Goal: Transaction & Acquisition: Purchase product/service

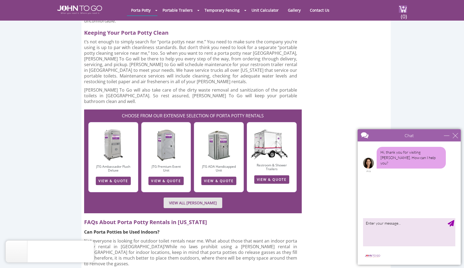
scroll to position [1422, 0]
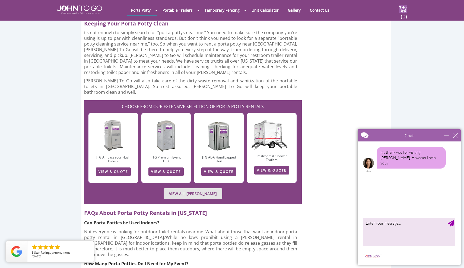
click at [201, 188] on link "VIEW ALL [PERSON_NAME]" at bounding box center [192, 193] width 59 height 11
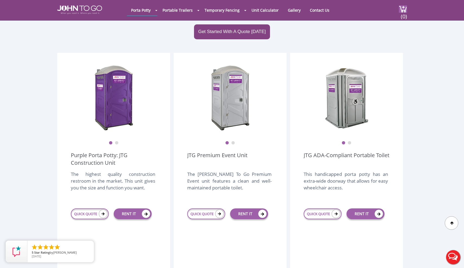
scroll to position [123, 0]
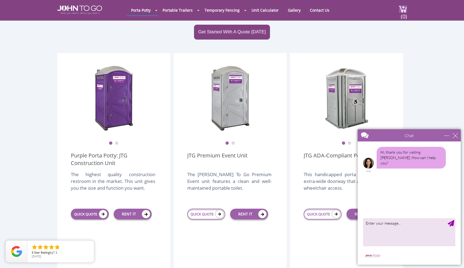
click at [102, 210] on icon at bounding box center [103, 214] width 9 height 9
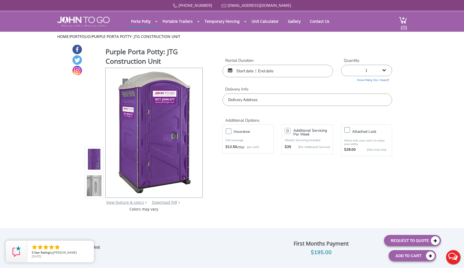
click at [239, 68] on input "text" at bounding box center [277, 71] width 110 height 12
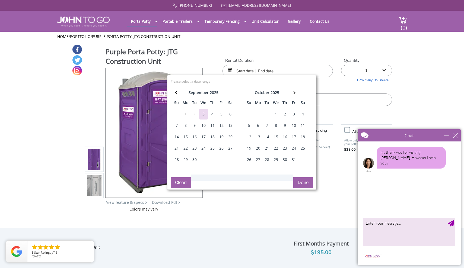
click at [294, 136] on div "17" at bounding box center [293, 136] width 9 height 11
click at [250, 149] on div "19" at bounding box center [249, 148] width 9 height 11
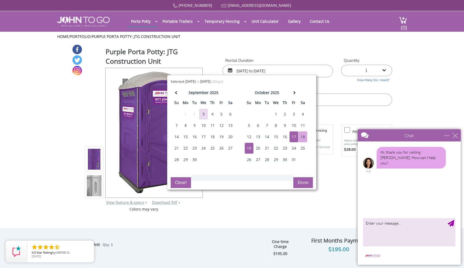
click at [304, 134] on div "18" at bounding box center [302, 136] width 9 height 11
click at [248, 145] on div "19" at bounding box center [249, 148] width 9 height 11
type input "10/18/2025 to 10/19/2025"
click at [316, 179] on div "Purple Porta Potty: JTG Construction Unit View feature & specs Download Pdf Pro…" at bounding box center [232, 128] width 320 height 168
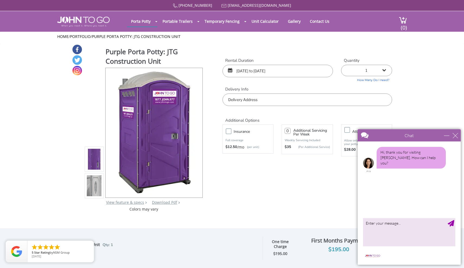
click at [252, 100] on input "text" at bounding box center [306, 100] width 169 height 12
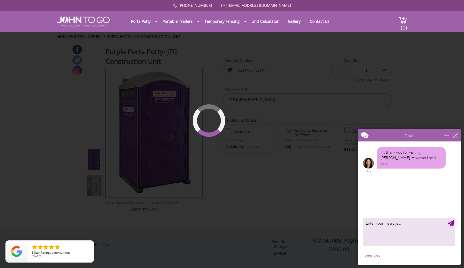
type input "109 Burlington Avenue, Voorhees Township, NJ, USA"
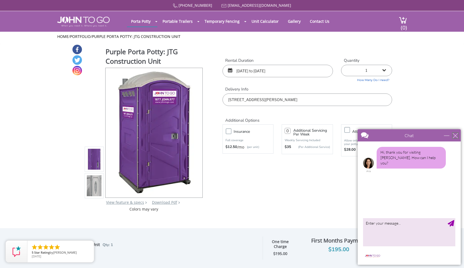
click at [454, 136] on div "close" at bounding box center [454, 135] width 5 height 5
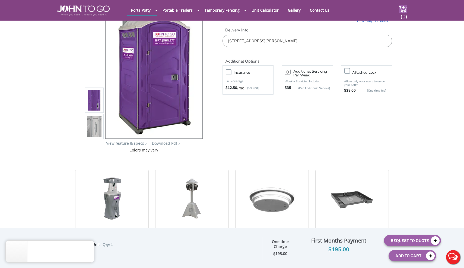
scroll to position [40, 0]
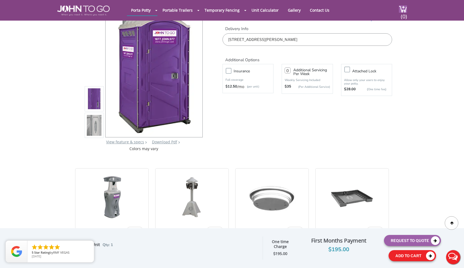
click at [401, 258] on button "Add To Cart" at bounding box center [411, 255] width 47 height 11
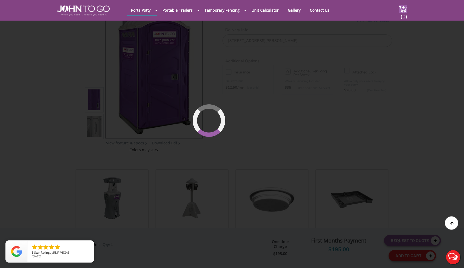
scroll to position [37, 0]
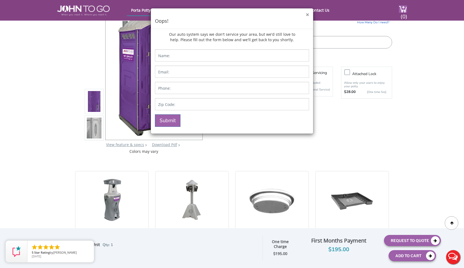
click at [307, 14] on button "×" at bounding box center [307, 15] width 3 height 6
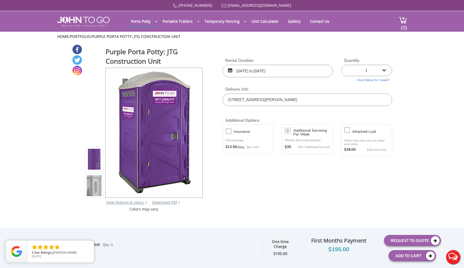
scroll to position [0, 0]
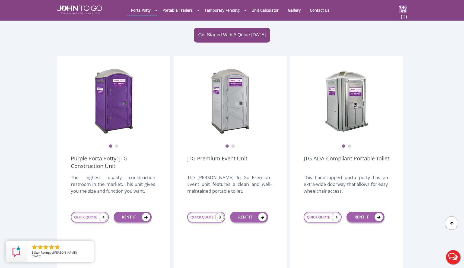
scroll to position [120, 0]
click at [214, 212] on link "QUICK QUOTE" at bounding box center [206, 217] width 38 height 11
